Goal: Check status

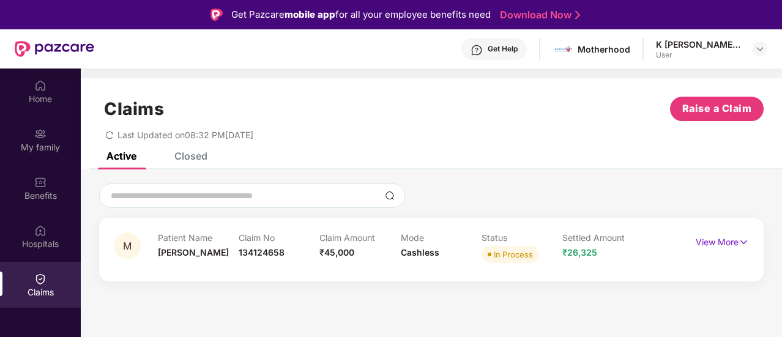
click at [189, 162] on div "Closed" at bounding box center [181, 156] width 51 height 27
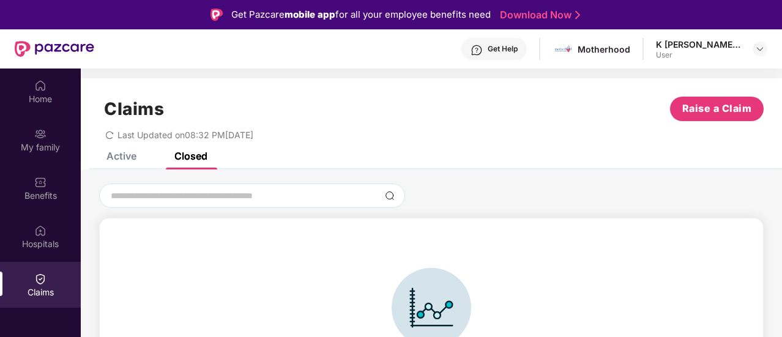
click at [125, 157] on div "Active" at bounding box center [122, 156] width 30 height 12
